Goal: Task Accomplishment & Management: Complete application form

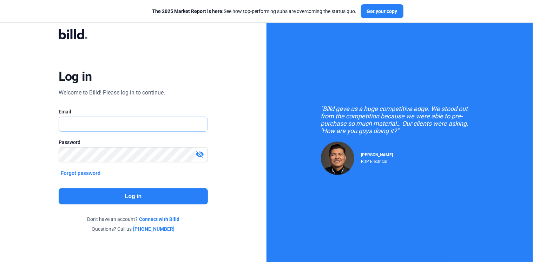
type input "[EMAIL_ADDRESS][DOMAIN_NAME]"
click at [131, 194] on button "Log in" at bounding box center [134, 196] width 150 height 16
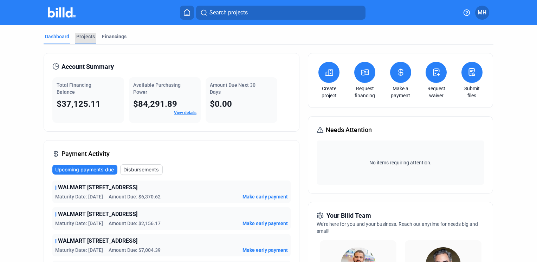
click at [81, 39] on div "Projects" at bounding box center [85, 36] width 19 height 7
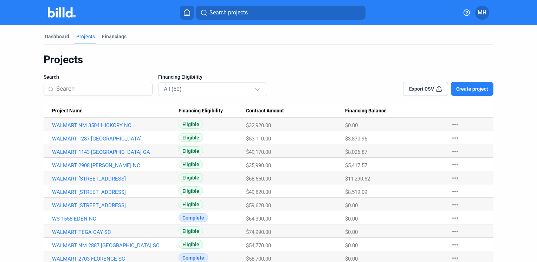
click at [84, 129] on link "WS 1558 EDEN NC" at bounding box center [112, 125] width 121 height 6
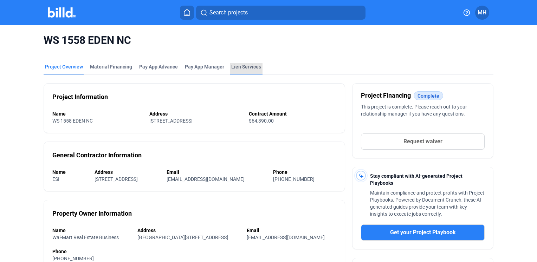
click at [243, 67] on div "Lien Services" at bounding box center [246, 66] width 30 height 7
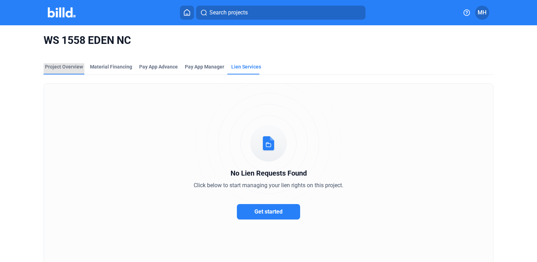
click at [65, 65] on div "Project Overview" at bounding box center [64, 66] width 38 height 7
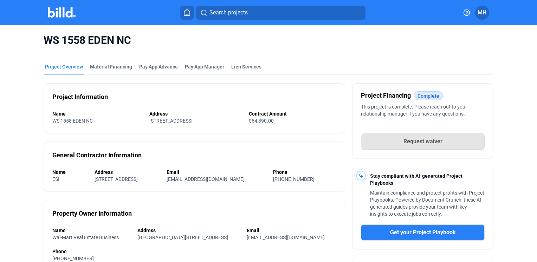
click at [422, 142] on span "Request waiver" at bounding box center [422, 141] width 39 height 8
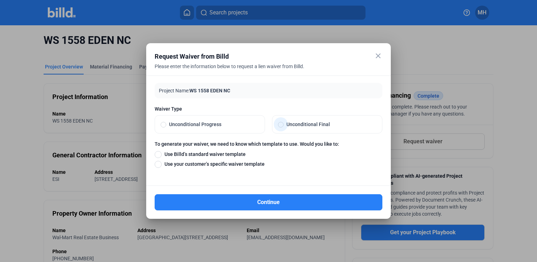
click at [280, 124] on span at bounding box center [281, 125] width 6 height 6
click at [280, 124] on input "Unconditional Final" at bounding box center [281, 124] width 6 height 6
radio input "true"
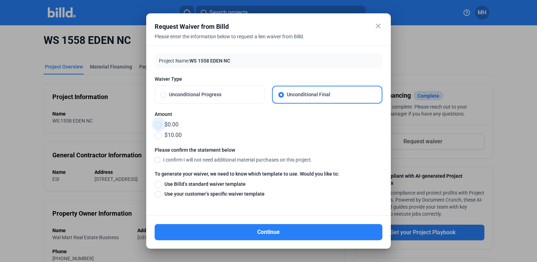
click at [156, 124] on span at bounding box center [158, 125] width 7 height 7
click at [156, 124] on input "$0.00" at bounding box center [158, 125] width 7 height 8
radio input "true"
click at [158, 161] on span at bounding box center [158, 159] width 6 height 6
click at [0, 0] on input "I confirm I will not need additional material purchases on this project." at bounding box center [0, 0] width 0 height 0
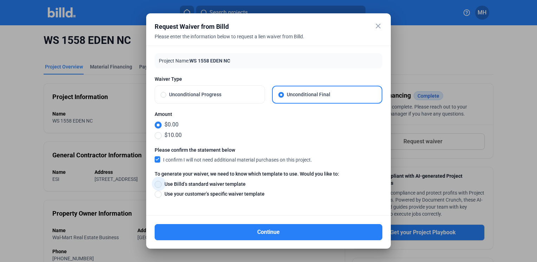
click at [158, 184] on span at bounding box center [158, 184] width 7 height 7
click at [158, 184] on input "Use Billd’s standard waiver template" at bounding box center [158, 184] width 7 height 8
radio input "true"
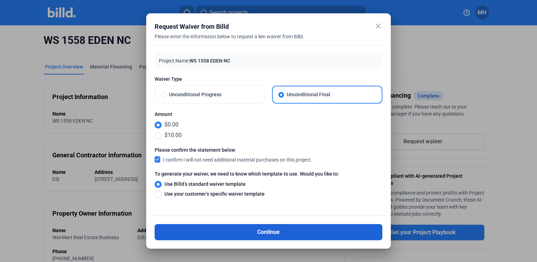
click at [266, 233] on button "Continue" at bounding box center [269, 232] width 228 height 16
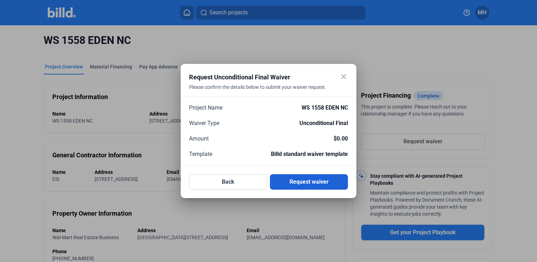
click at [317, 182] on button "Request waiver" at bounding box center [309, 181] width 78 height 15
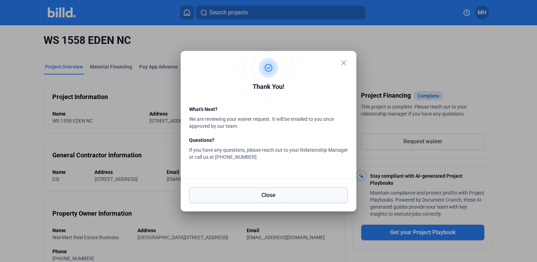
click at [261, 197] on button "Close" at bounding box center [268, 195] width 159 height 15
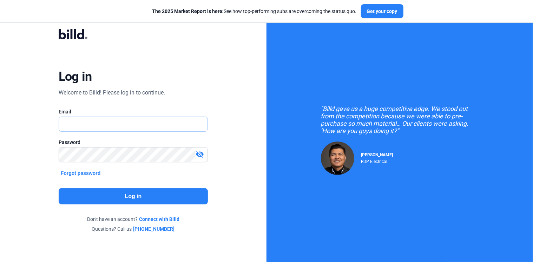
type input "[EMAIL_ADDRESS][DOMAIN_NAME]"
click at [129, 197] on button "Log in" at bounding box center [134, 196] width 150 height 16
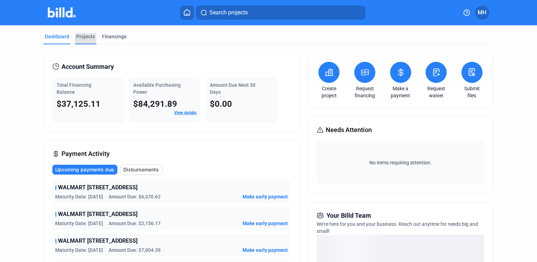
click at [83, 37] on div "Projects" at bounding box center [85, 36] width 19 height 7
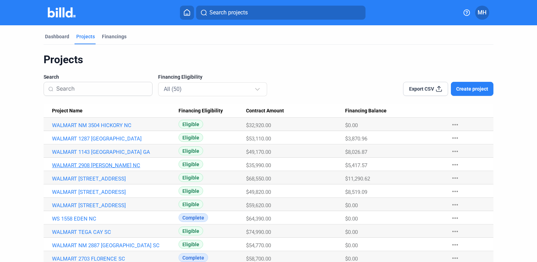
click at [107, 129] on link "WALMART 2908 [PERSON_NAME] NC" at bounding box center [112, 125] width 121 height 6
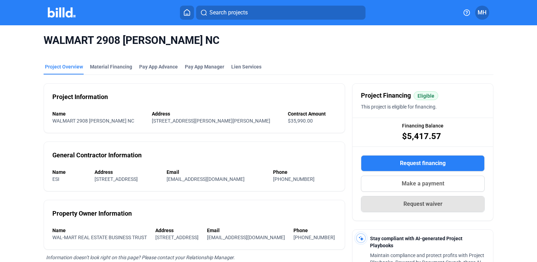
click at [420, 202] on span "Request waiver" at bounding box center [422, 204] width 39 height 8
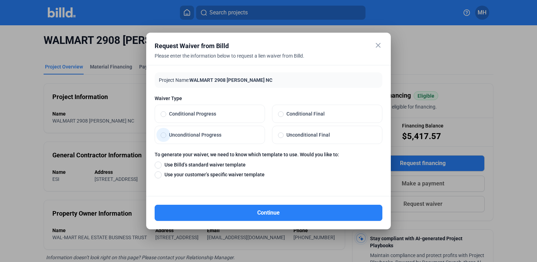
click at [163, 135] on span at bounding box center [164, 135] width 6 height 6
click at [163, 135] on input "Unconditional Progress" at bounding box center [164, 135] width 6 height 6
radio input "true"
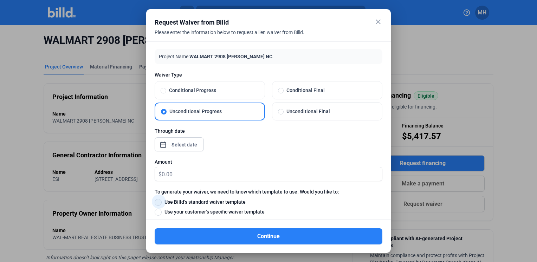
click at [158, 201] on span at bounding box center [158, 202] width 7 height 7
click at [158, 201] on input "Use Billd’s standard waiver template" at bounding box center [158, 202] width 7 height 8
radio input "true"
click at [163, 90] on span at bounding box center [164, 91] width 6 height 6
click at [163, 90] on input "Conditional Progress" at bounding box center [164, 90] width 6 height 6
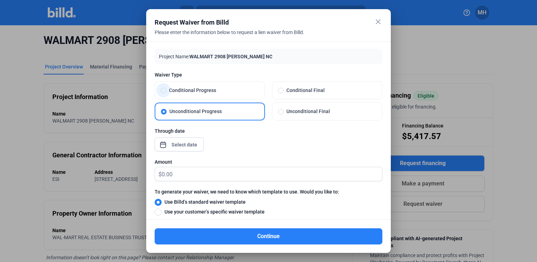
radio input "true"
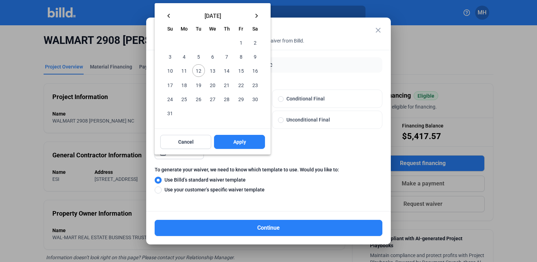
click at [186, 152] on div "close Request Waiver from Billd Please enter the information below to request a…" at bounding box center [268, 131] width 537 height 262
click at [168, 15] on mat-icon "keyboard_arrow_left" at bounding box center [168, 16] width 8 height 8
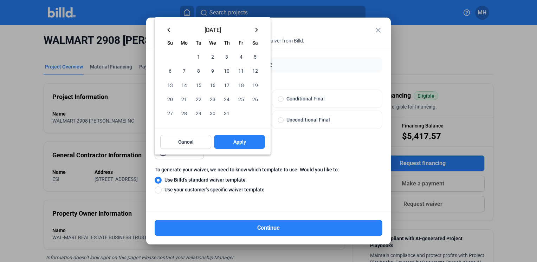
click at [225, 113] on span "31" at bounding box center [226, 113] width 13 height 13
click at [238, 142] on span "Apply" at bounding box center [239, 141] width 13 height 7
type input "Jul 31, 2025"
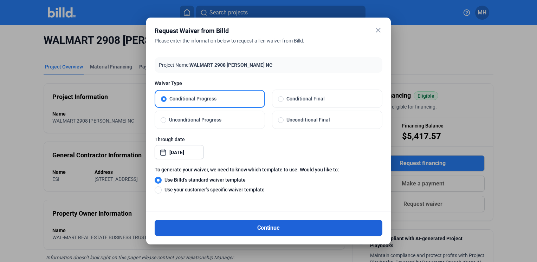
click at [267, 228] on button "Continue" at bounding box center [269, 228] width 228 height 16
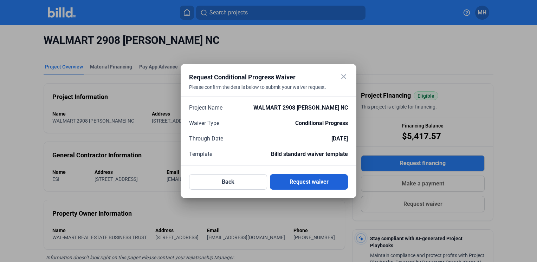
click at [313, 178] on button "Request waiver" at bounding box center [309, 181] width 78 height 15
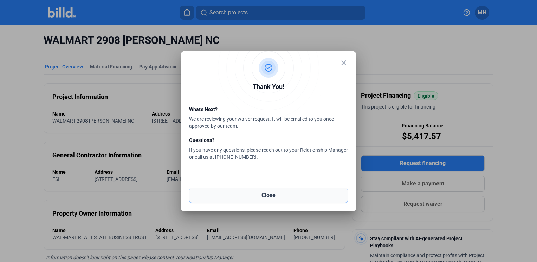
click at [268, 196] on button "Close" at bounding box center [268, 195] width 159 height 15
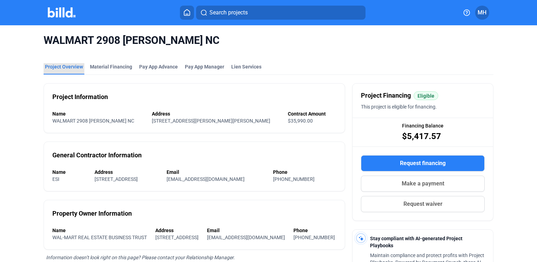
click at [64, 64] on div "Project Overview" at bounding box center [64, 66] width 38 height 7
click at [184, 12] on icon at bounding box center [187, 12] width 6 height 6
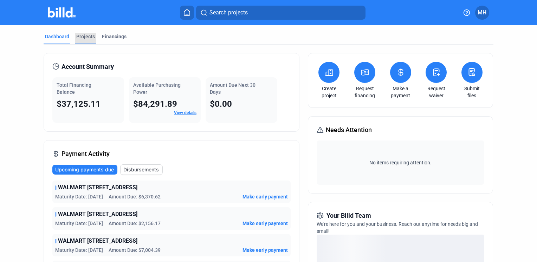
click at [84, 35] on div "Projects" at bounding box center [85, 36] width 19 height 7
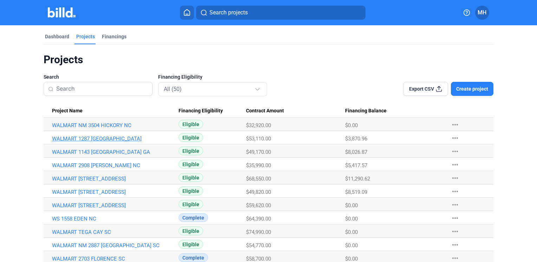
click at [107, 129] on link "WALMART 1287 [GEOGRAPHIC_DATA]" at bounding box center [112, 125] width 121 height 6
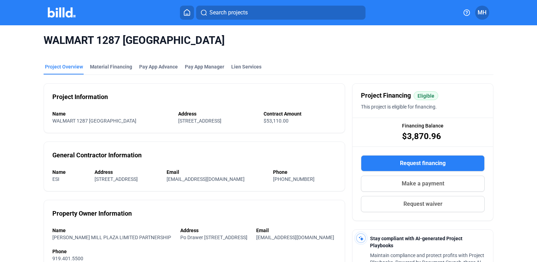
click at [186, 18] on button at bounding box center [187, 13] width 14 height 14
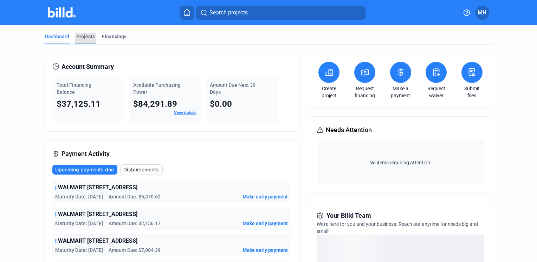
click at [81, 37] on div "Projects" at bounding box center [85, 36] width 19 height 7
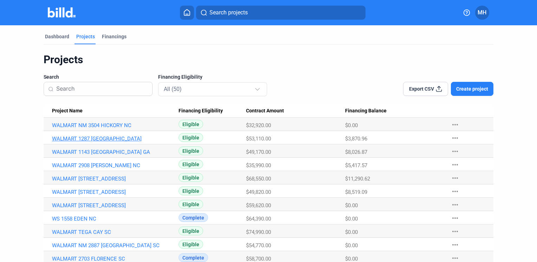
click at [89, 129] on link "WALMART 1287 [GEOGRAPHIC_DATA]" at bounding box center [112, 125] width 121 height 6
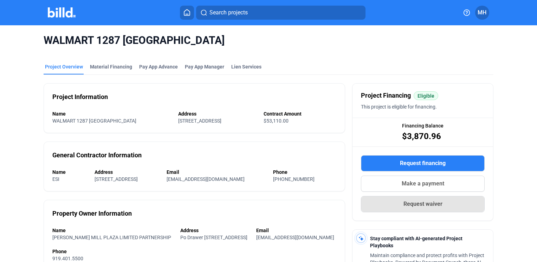
click at [424, 204] on span "Request waiver" at bounding box center [422, 204] width 39 height 8
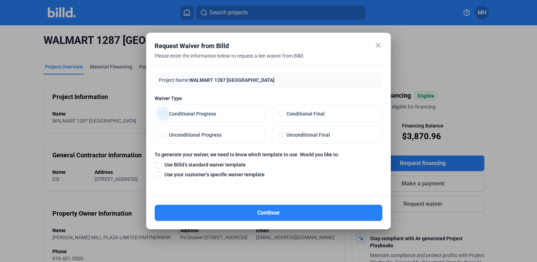
click at [163, 113] on span at bounding box center [164, 114] width 6 height 6
click at [163, 113] on input "Conditional Progress" at bounding box center [164, 114] width 6 height 6
radio input "true"
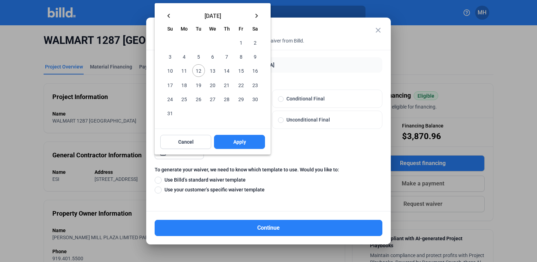
click at [181, 152] on div "close Request Waiver from Billd Please enter the information below to request a…" at bounding box center [268, 131] width 537 height 262
click at [170, 116] on span "31" at bounding box center [170, 113] width 13 height 13
click at [243, 141] on span "Apply" at bounding box center [239, 141] width 13 height 7
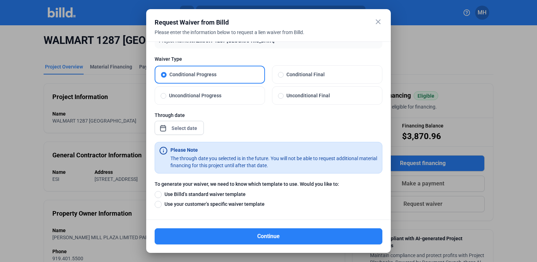
scroll to position [21, 0]
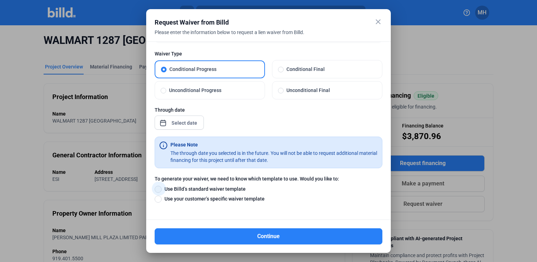
click at [158, 186] on span at bounding box center [158, 189] width 7 height 7
click at [158, 186] on input "Use Billd’s standard waiver template" at bounding box center [158, 189] width 7 height 8
radio input "true"
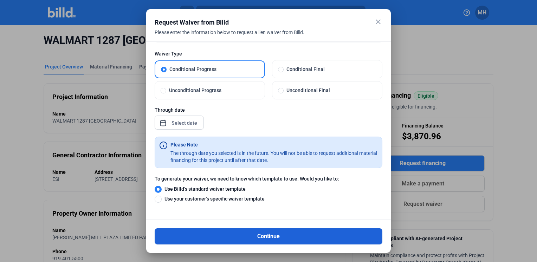
click at [267, 236] on button "Continue" at bounding box center [269, 236] width 228 height 16
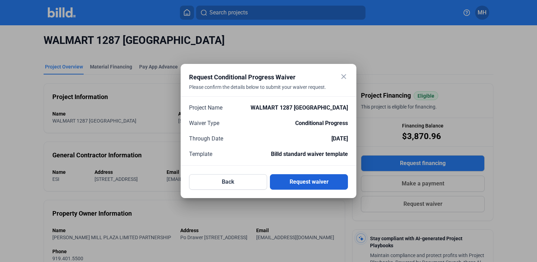
click at [307, 181] on button "Request waiver" at bounding box center [309, 181] width 78 height 15
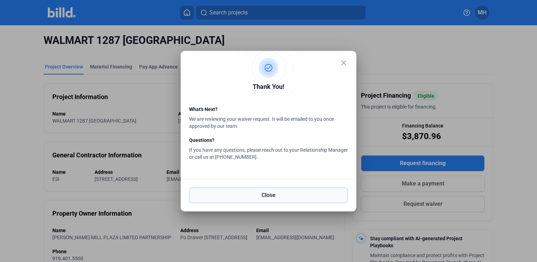
click at [265, 195] on button "Close" at bounding box center [268, 195] width 159 height 15
